Goal: Task Accomplishment & Management: Manage account settings

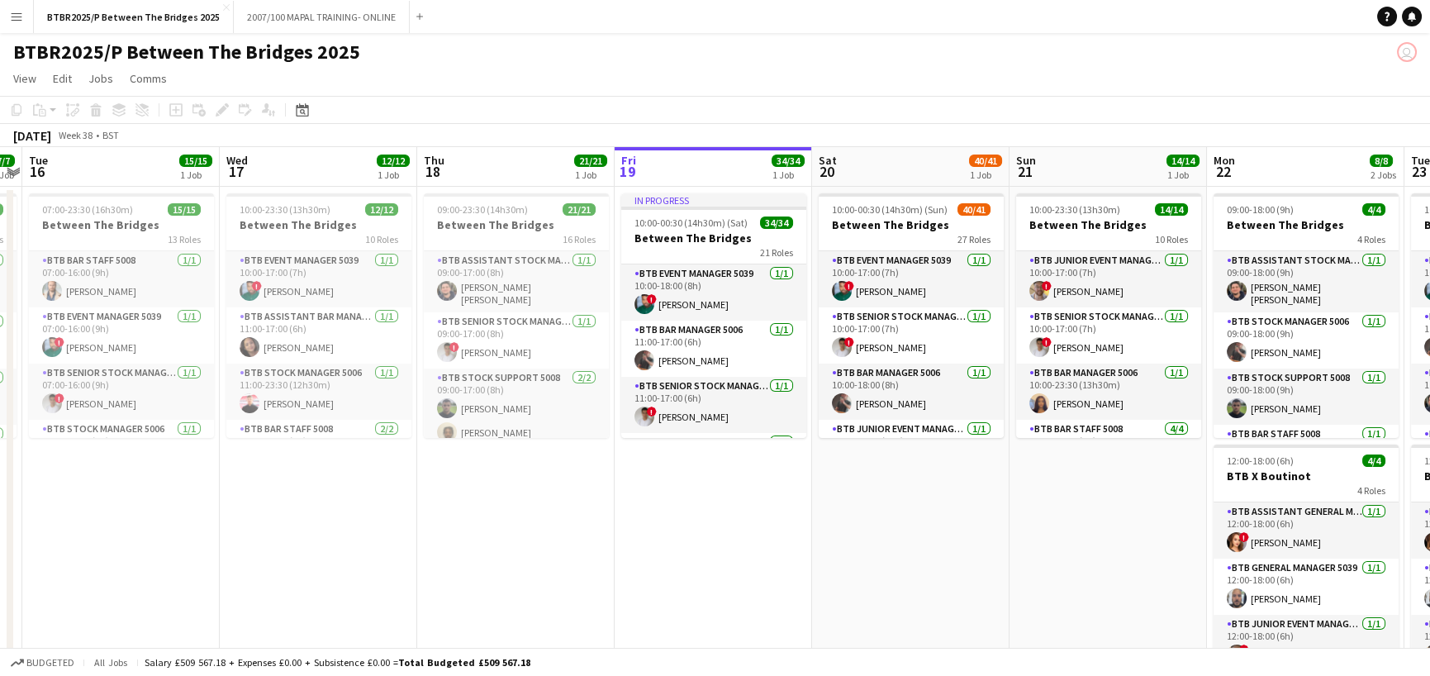
scroll to position [0, 434]
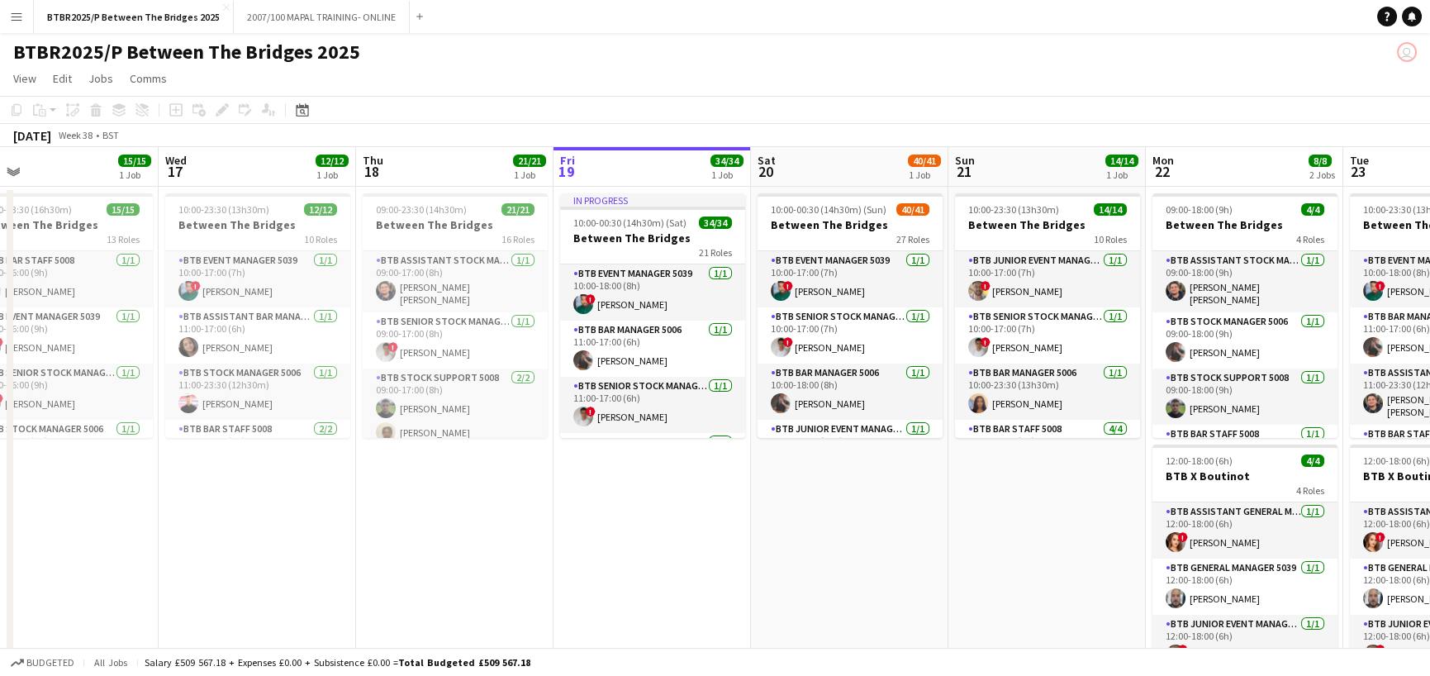
drag, startPoint x: 476, startPoint y: 156, endPoint x: 832, endPoint y: 177, distance: 356.6
click at [832, 177] on app-calendar-viewport "Sun 14 Mon 15 7/7 1 Job Tue 16 15/15 1 Job Wed 17 12/12 1 Job Thu 18 21/21 1 Jo…" at bounding box center [715, 434] width 1430 height 575
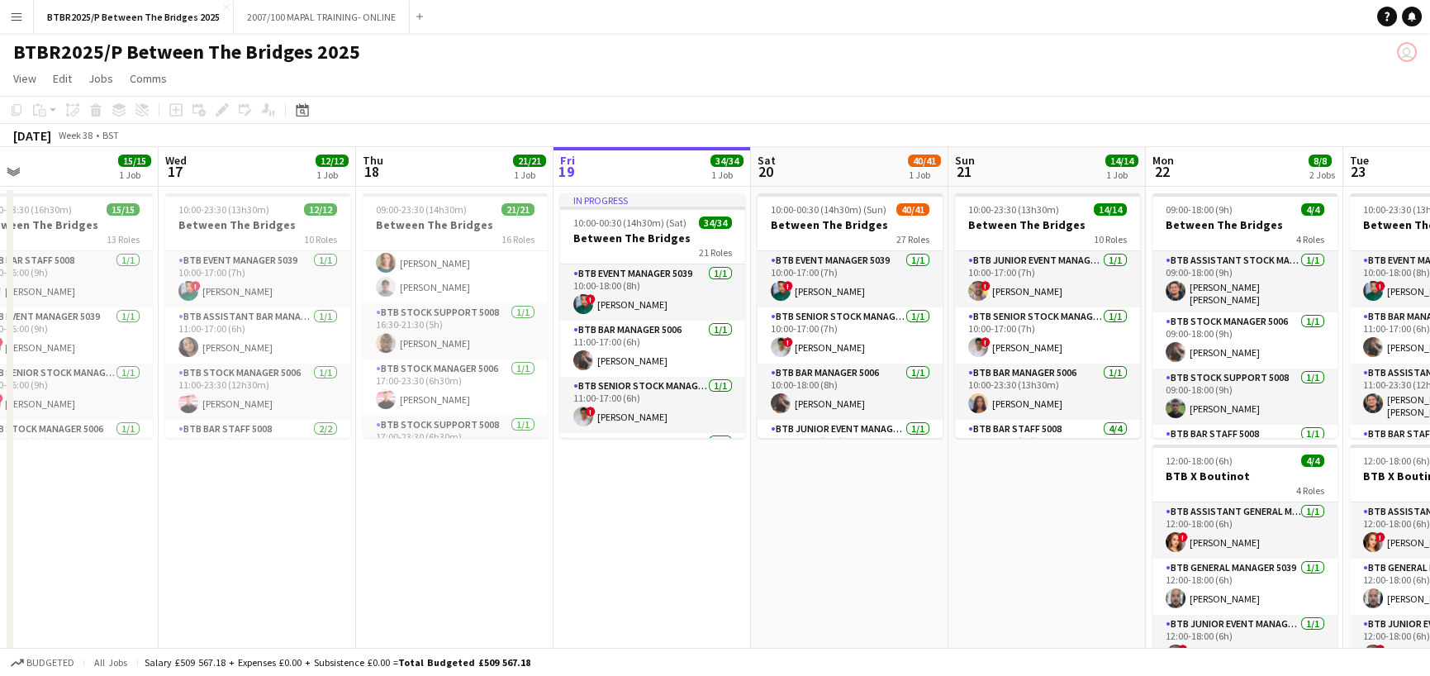
scroll to position [831, 0]
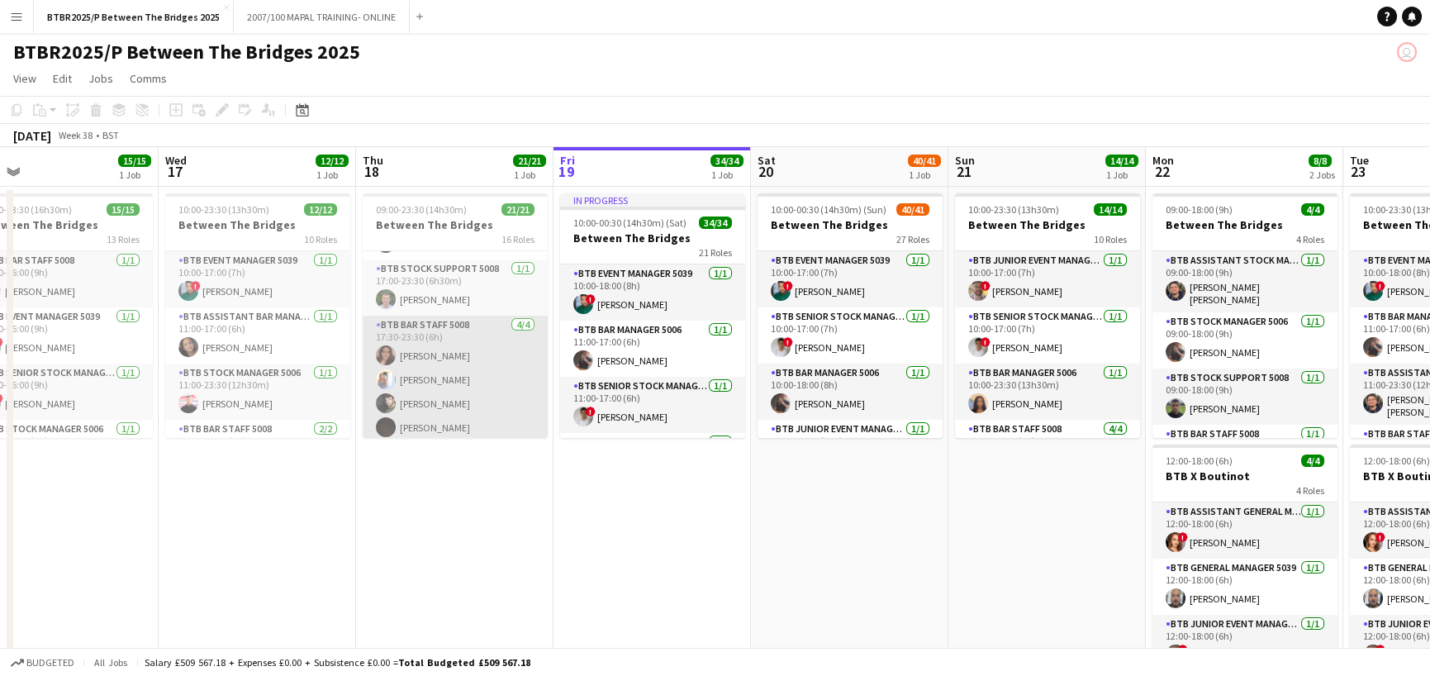
click at [464, 349] on app-card-role "BTB Bar Staff 5008 [DATE] 17:30-23:30 (6h) [PERSON_NAME] [PERSON_NAME] [PERSON_…" at bounding box center [455, 380] width 185 height 128
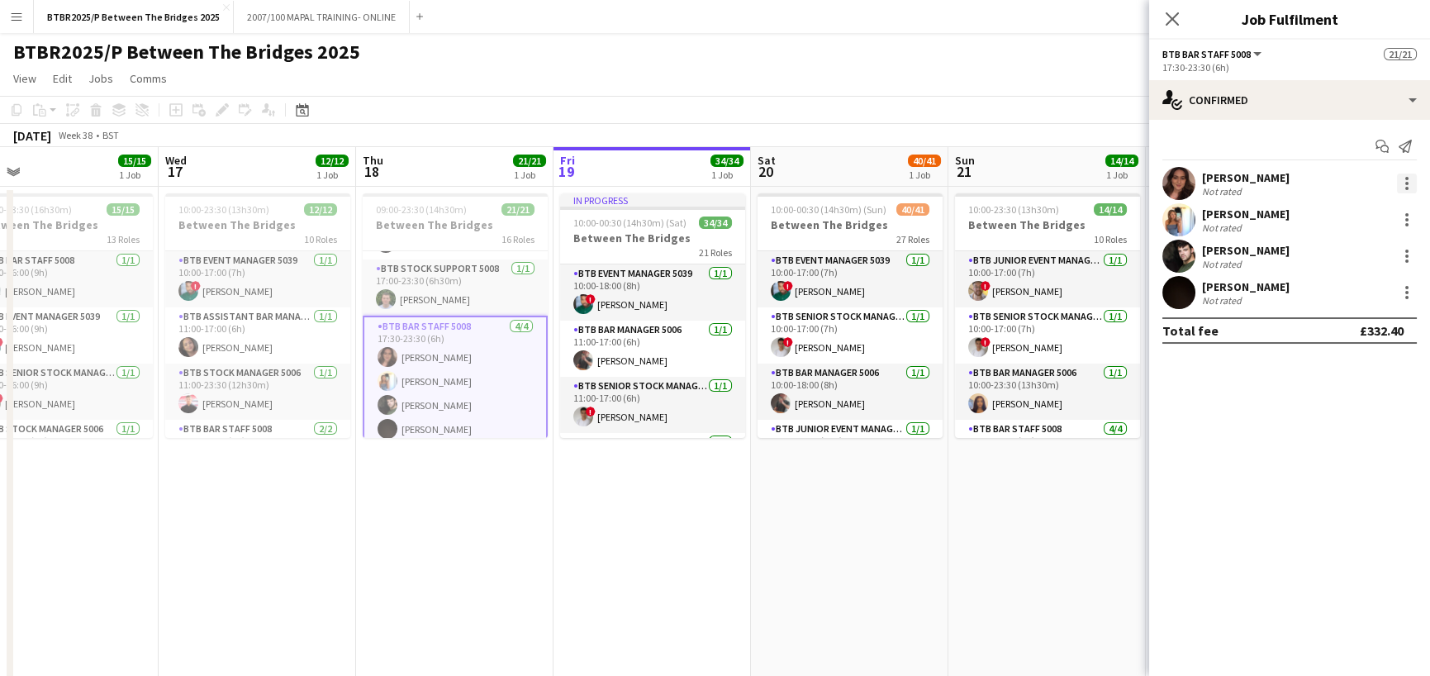
click at [1404, 181] on div at bounding box center [1407, 183] width 20 height 20
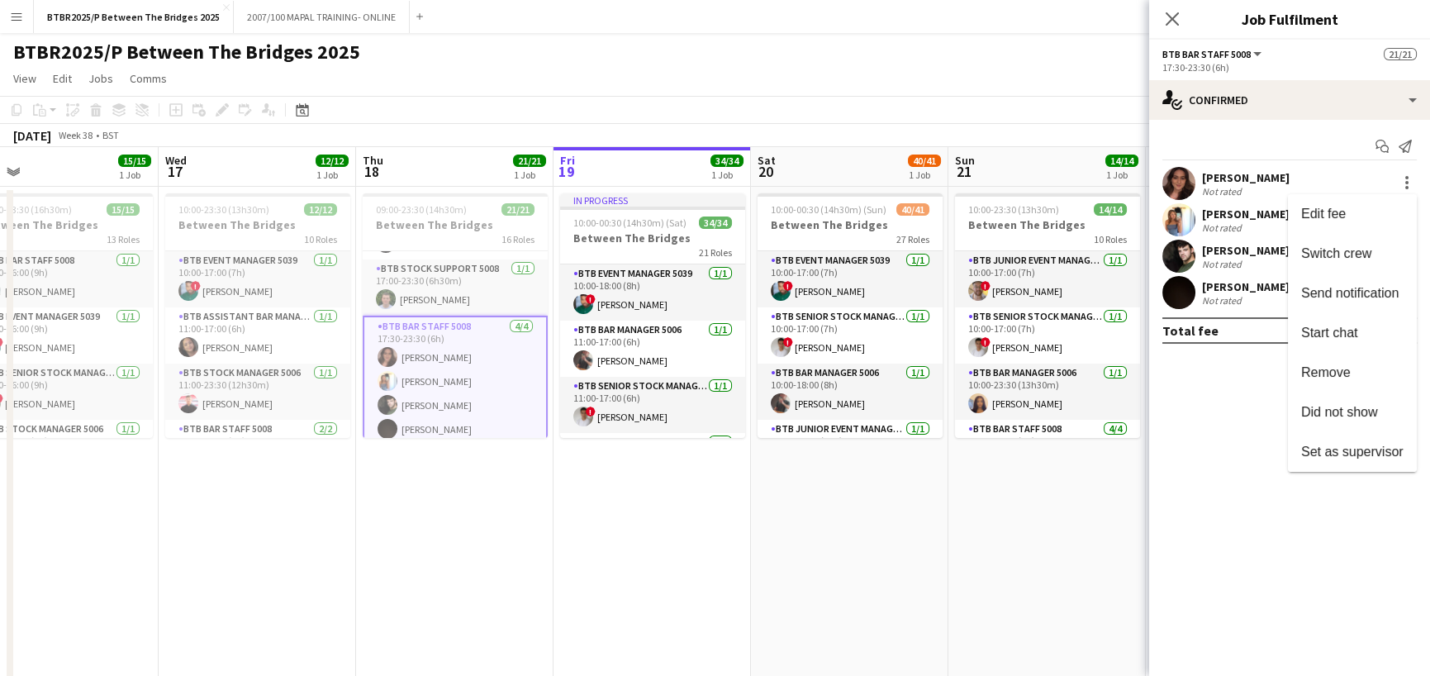
click at [1335, 373] on span "Remove" at bounding box center [1326, 372] width 50 height 14
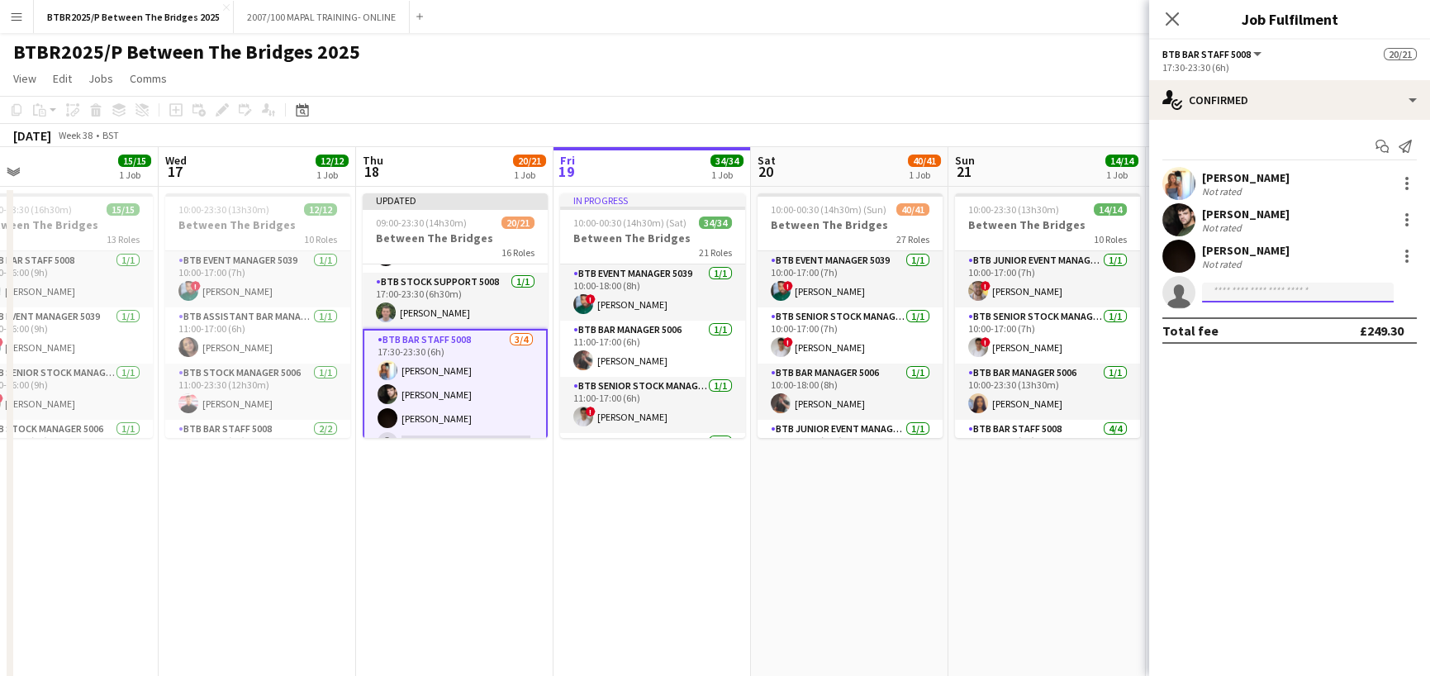
click at [1256, 294] on input at bounding box center [1298, 293] width 192 height 20
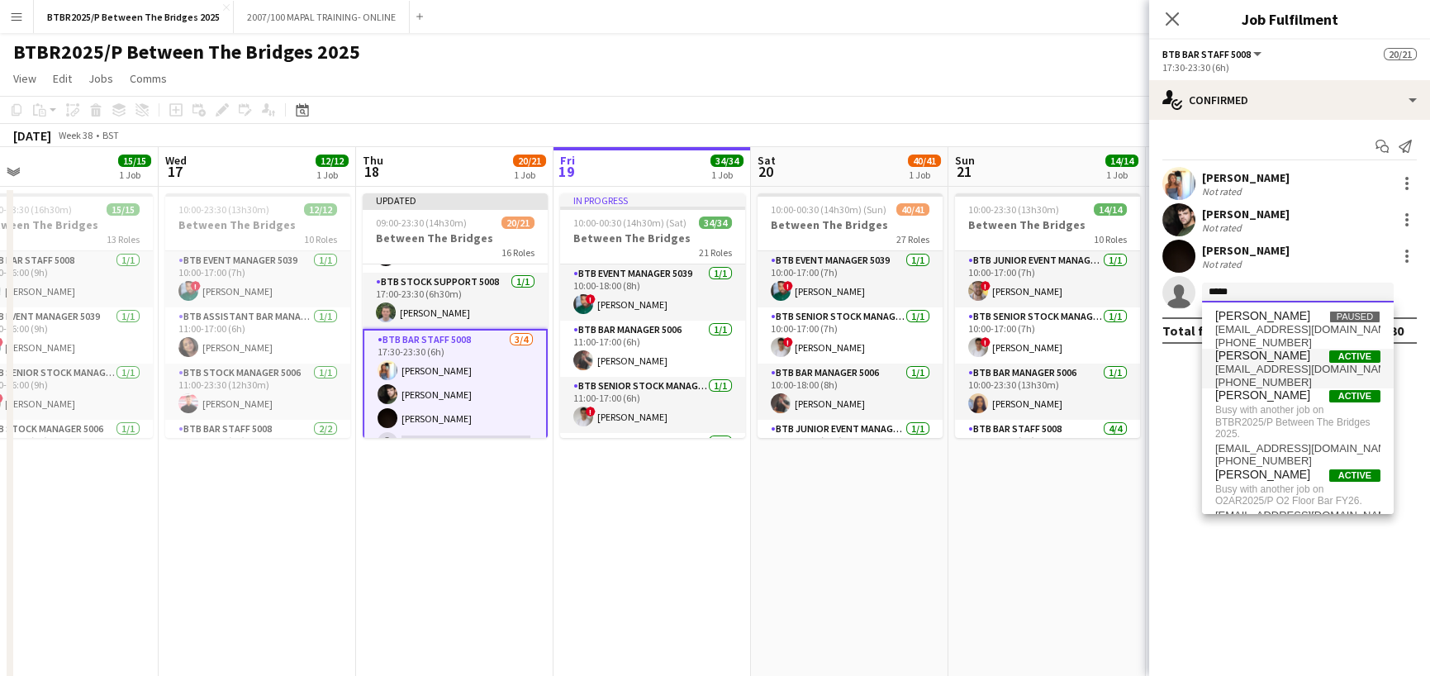
type input "*****"
click at [1279, 369] on span "[EMAIL_ADDRESS][DOMAIN_NAME]" at bounding box center [1297, 369] width 165 height 13
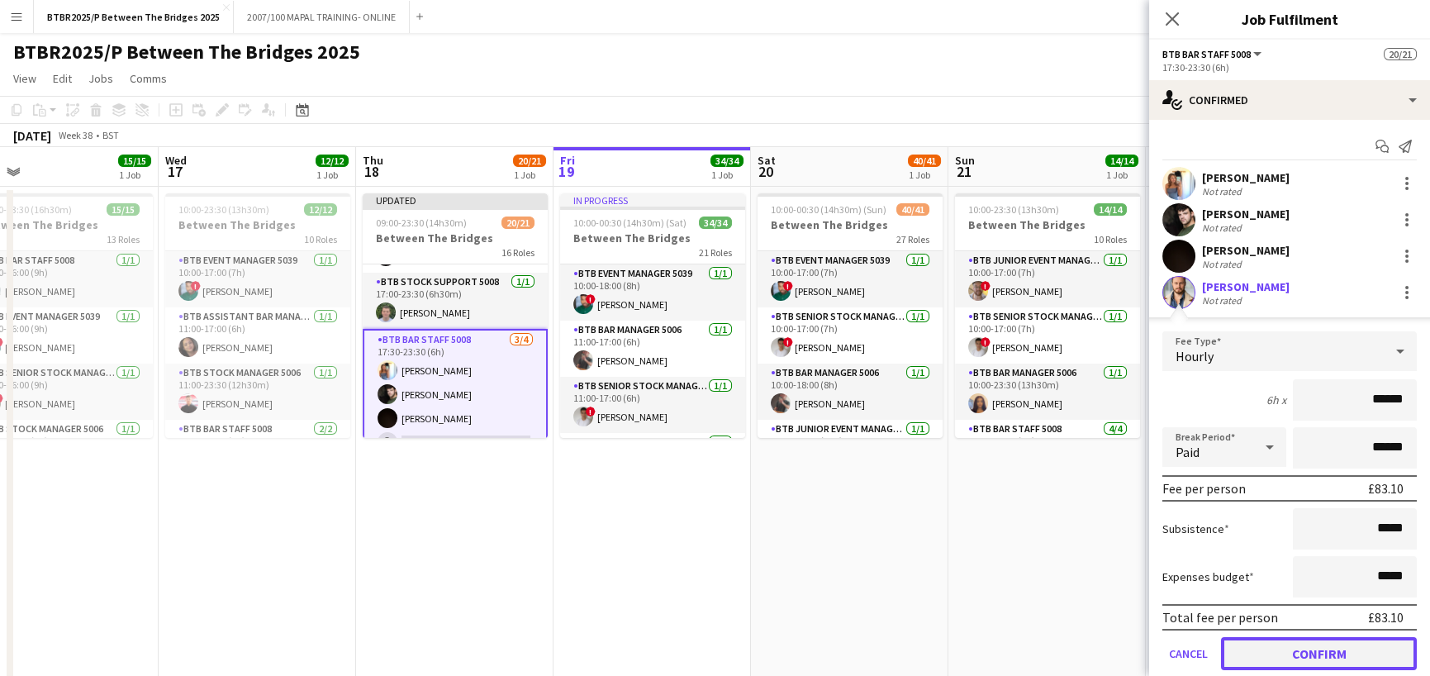
click at [1319, 656] on button "Confirm" at bounding box center [1319, 653] width 196 height 33
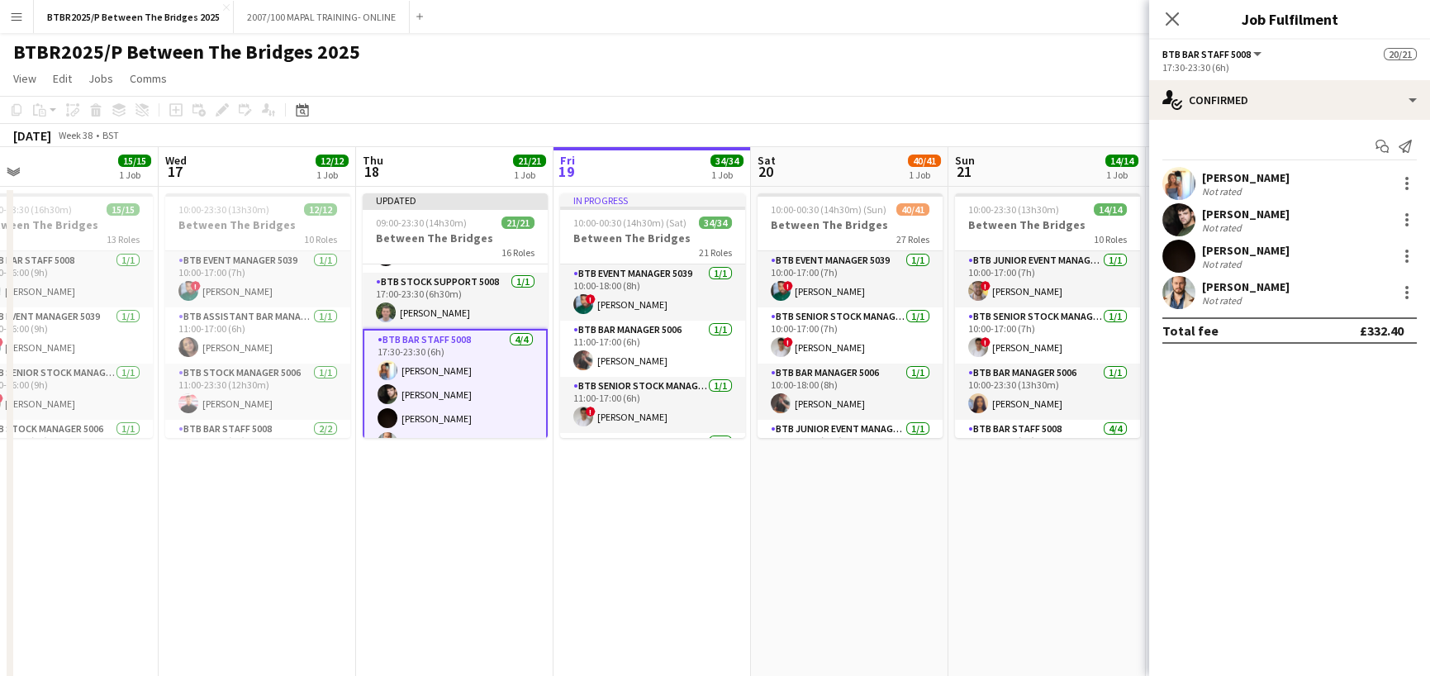
click at [1067, 93] on app-page-menu "View Day view expanded Day view collapsed Month view Date picker Jump to [DATE]…" at bounding box center [715, 79] width 1430 height 31
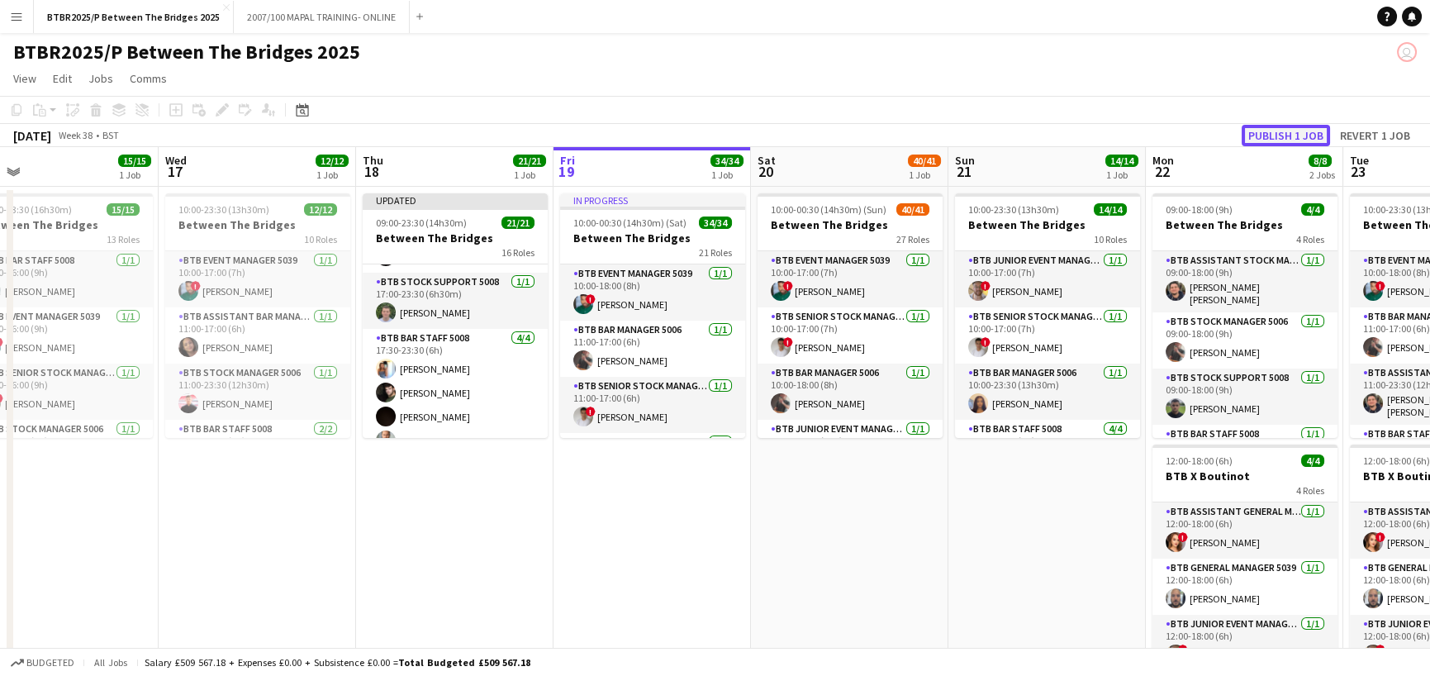
click at [1308, 131] on button "Publish 1 job" at bounding box center [1286, 135] width 88 height 21
